Goal: Navigation & Orientation: Find specific page/section

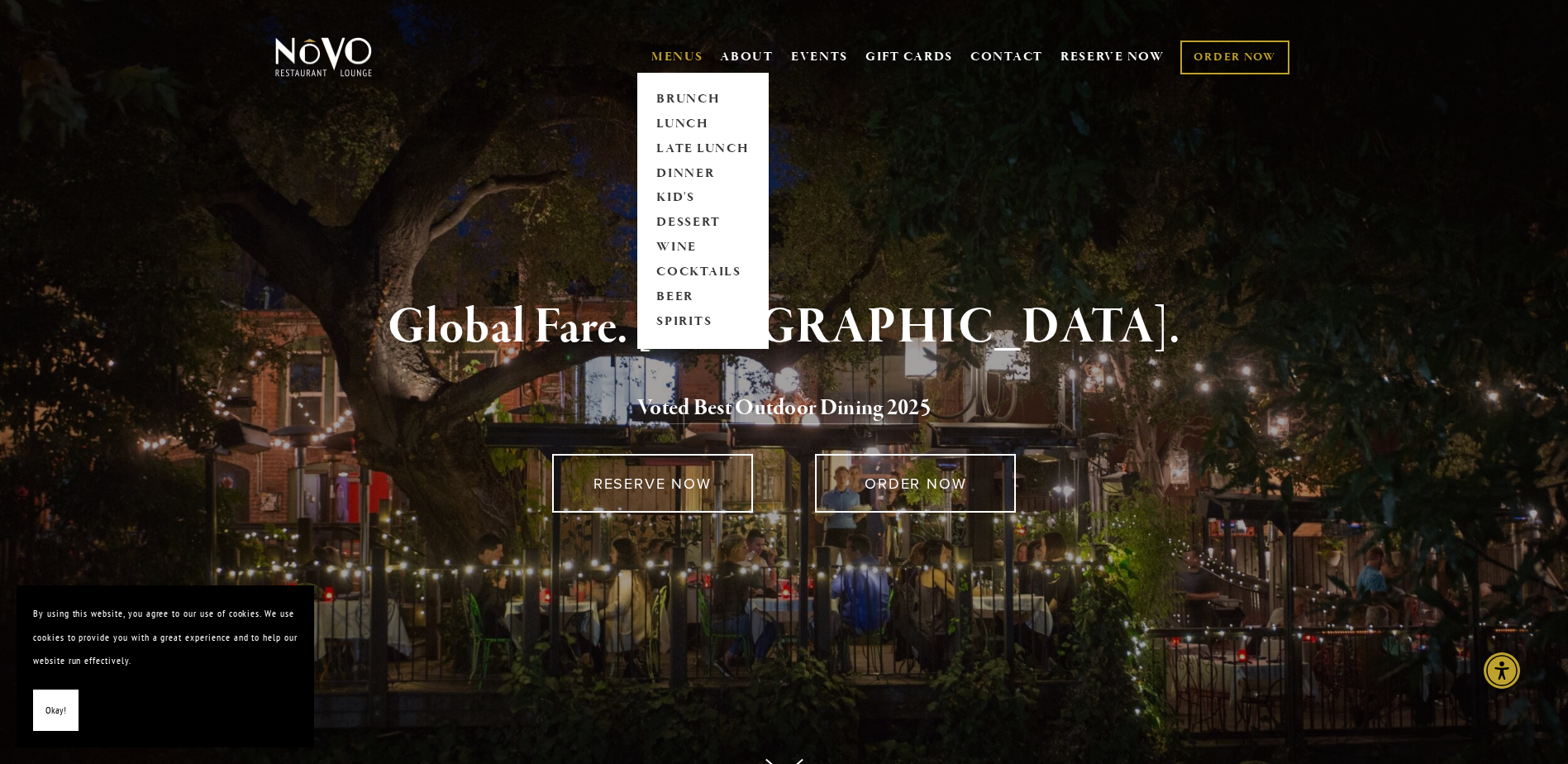
click at [661, 58] on link "MENUS" at bounding box center [677, 57] width 52 height 17
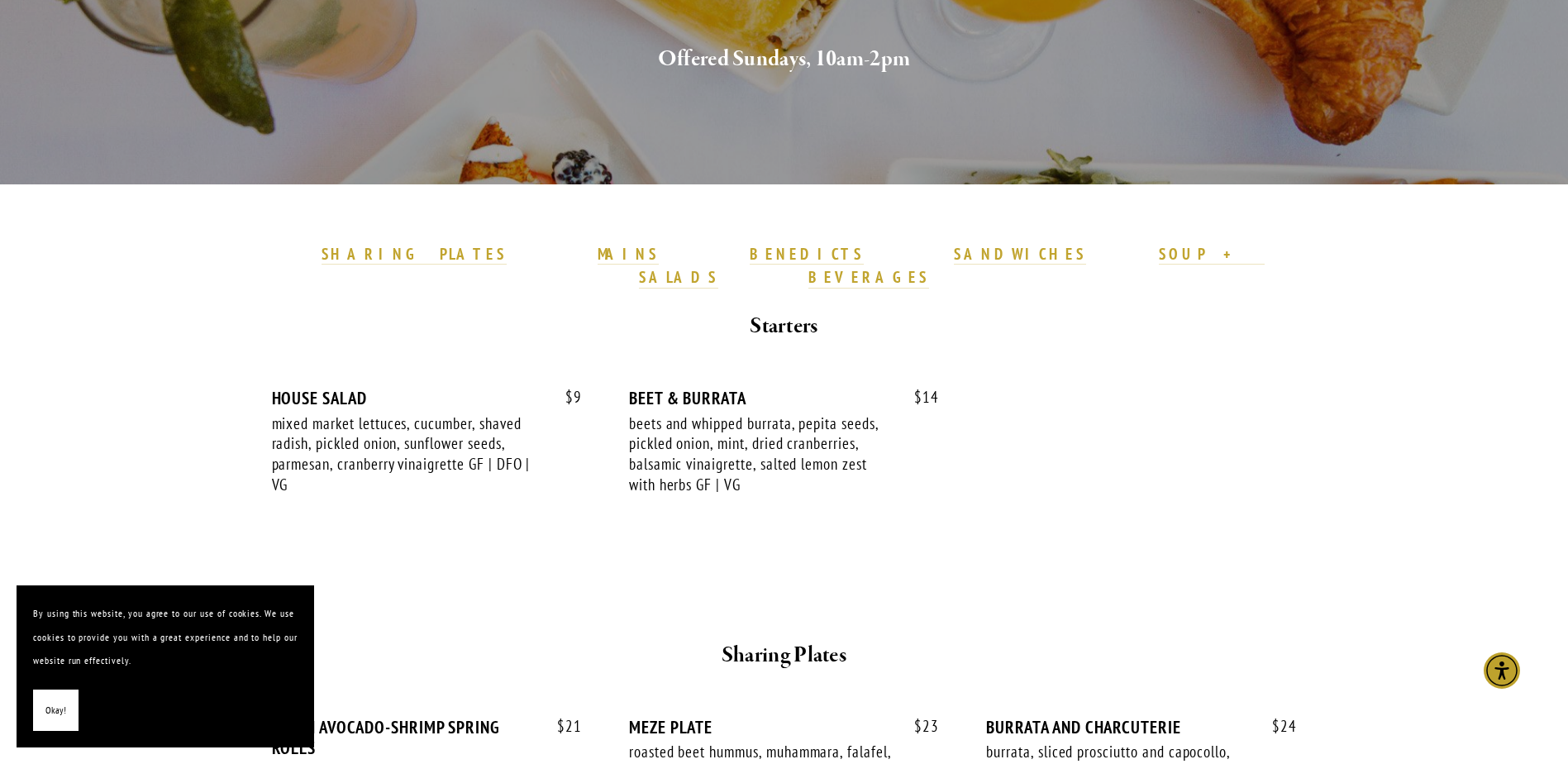
scroll to position [330, 0]
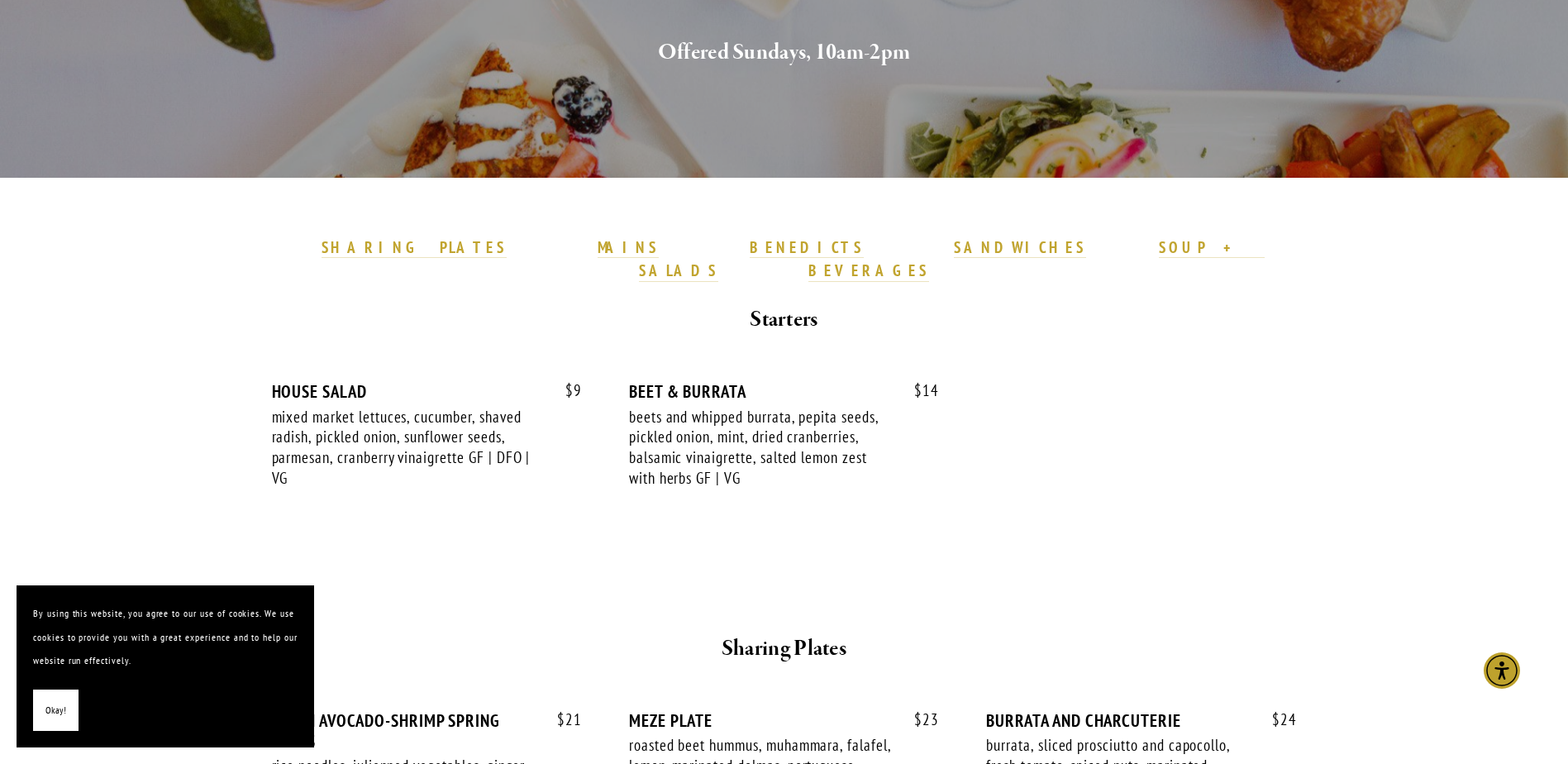
click at [63, 709] on span "Okay!" at bounding box center [55, 710] width 20 height 24
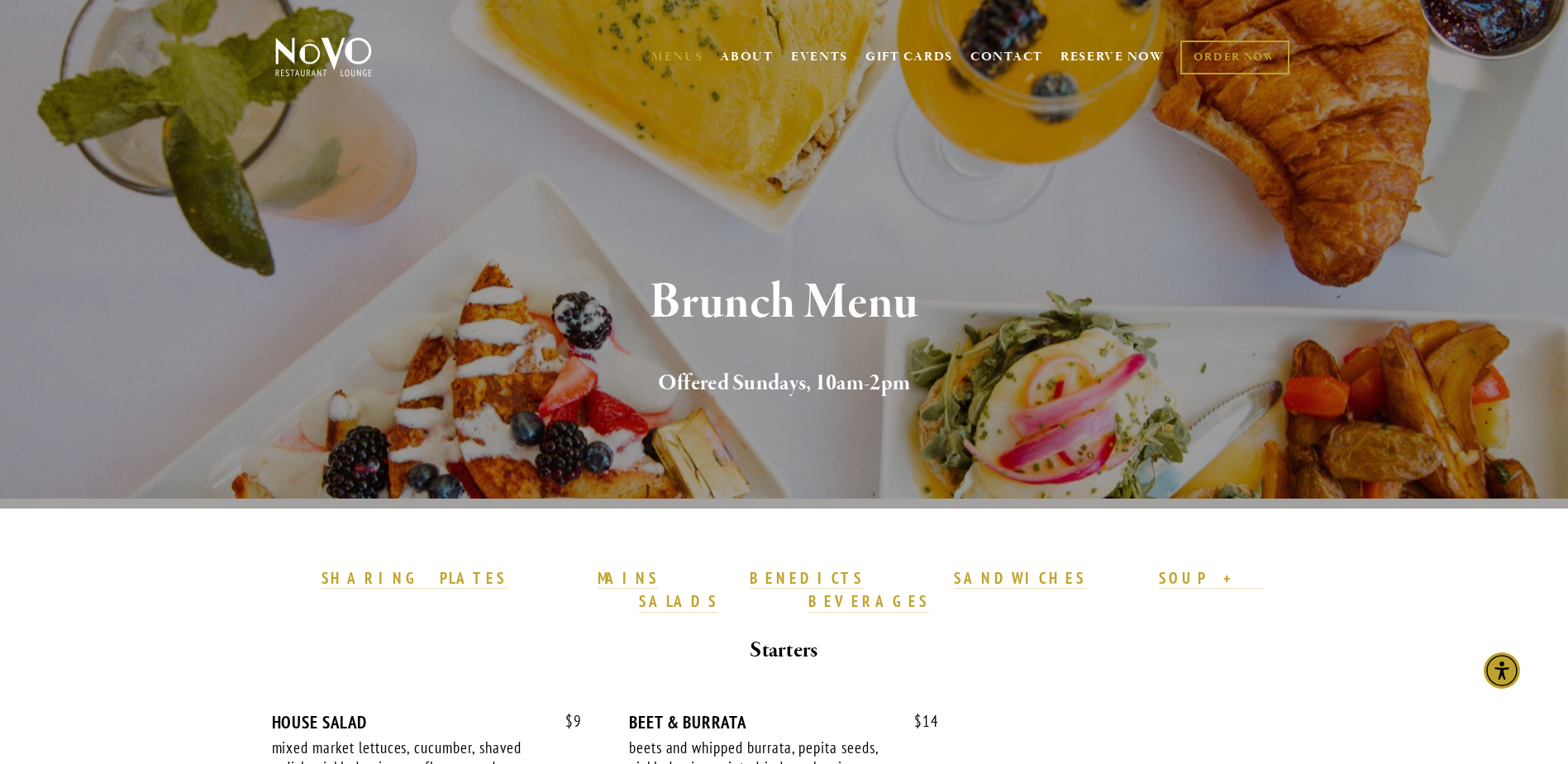
scroll to position [83, 0]
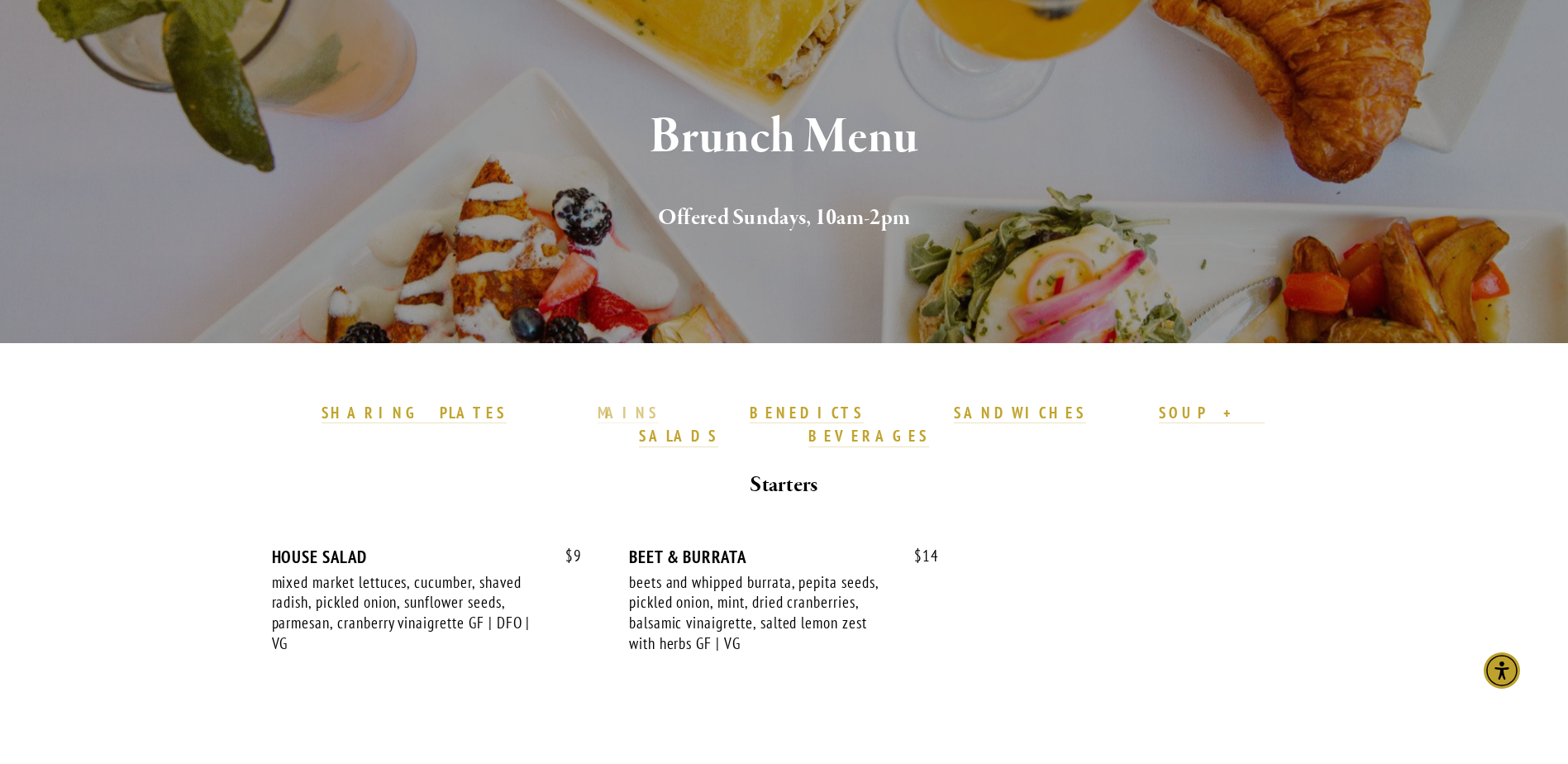
click at [642, 408] on strong "MAINS" at bounding box center [628, 412] width 62 height 20
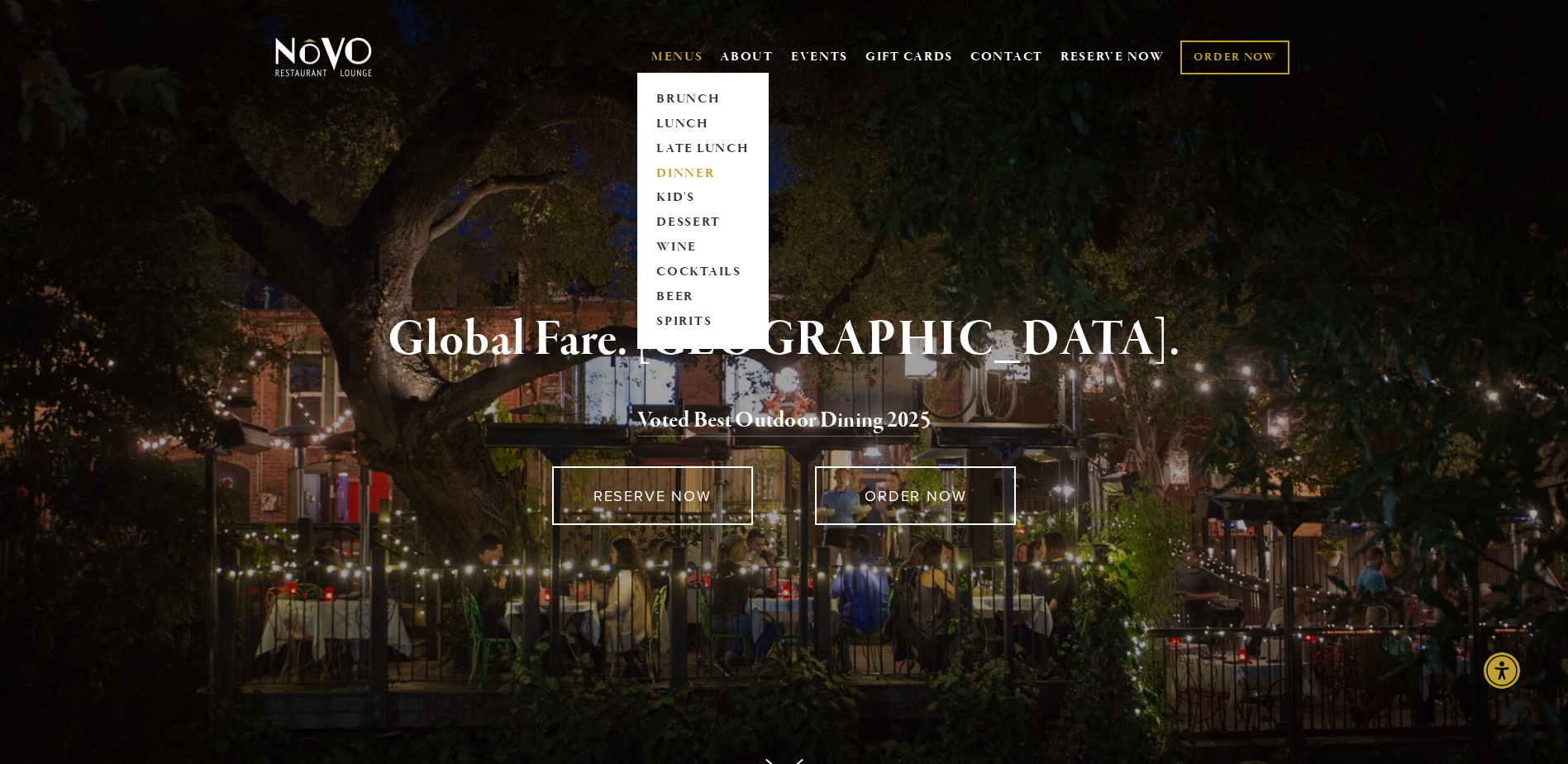
click at [673, 168] on link "DINNER" at bounding box center [703, 173] width 103 height 25
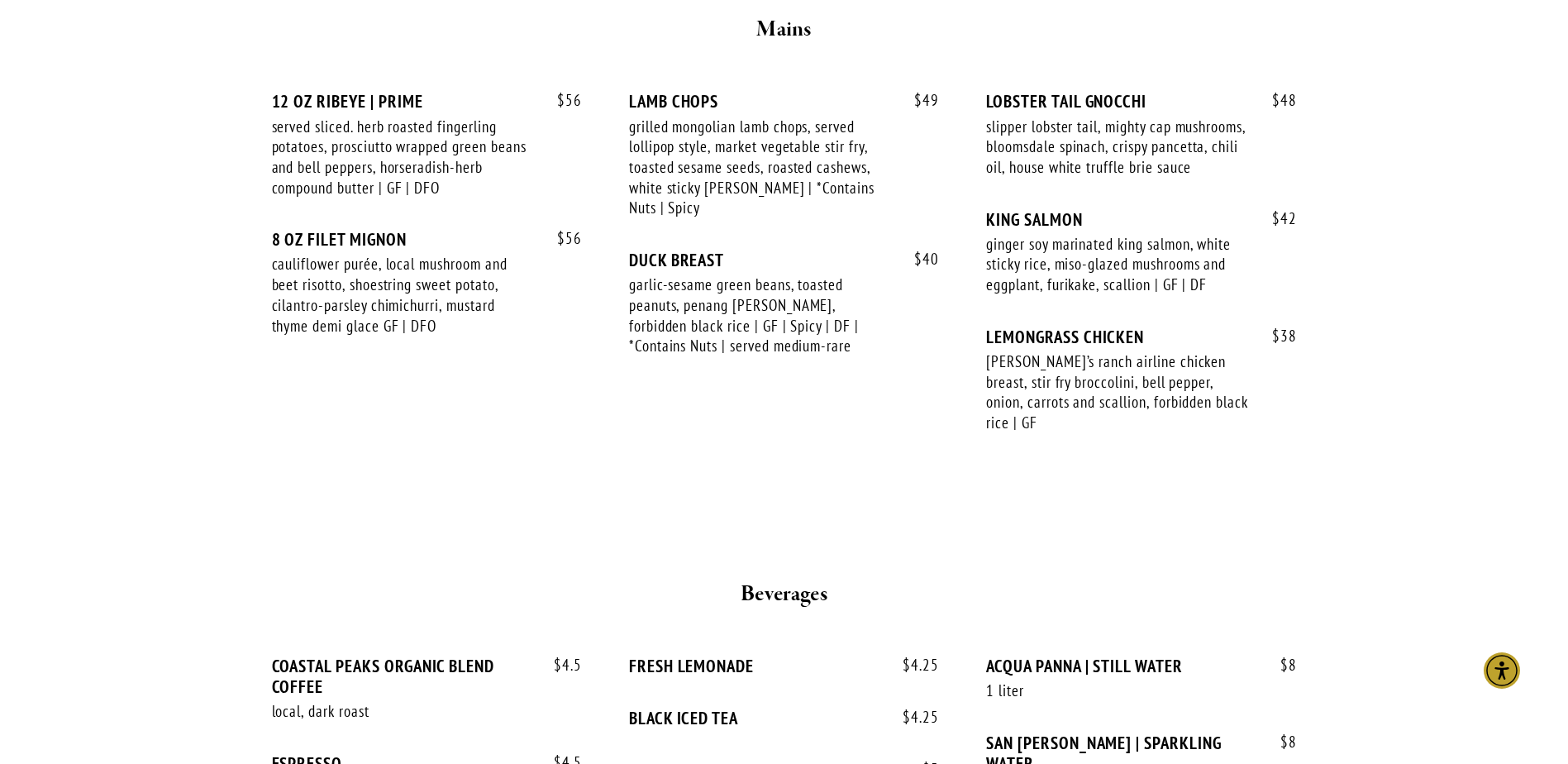
scroll to position [2728, 0]
